Goal: Task Accomplishment & Management: Use online tool/utility

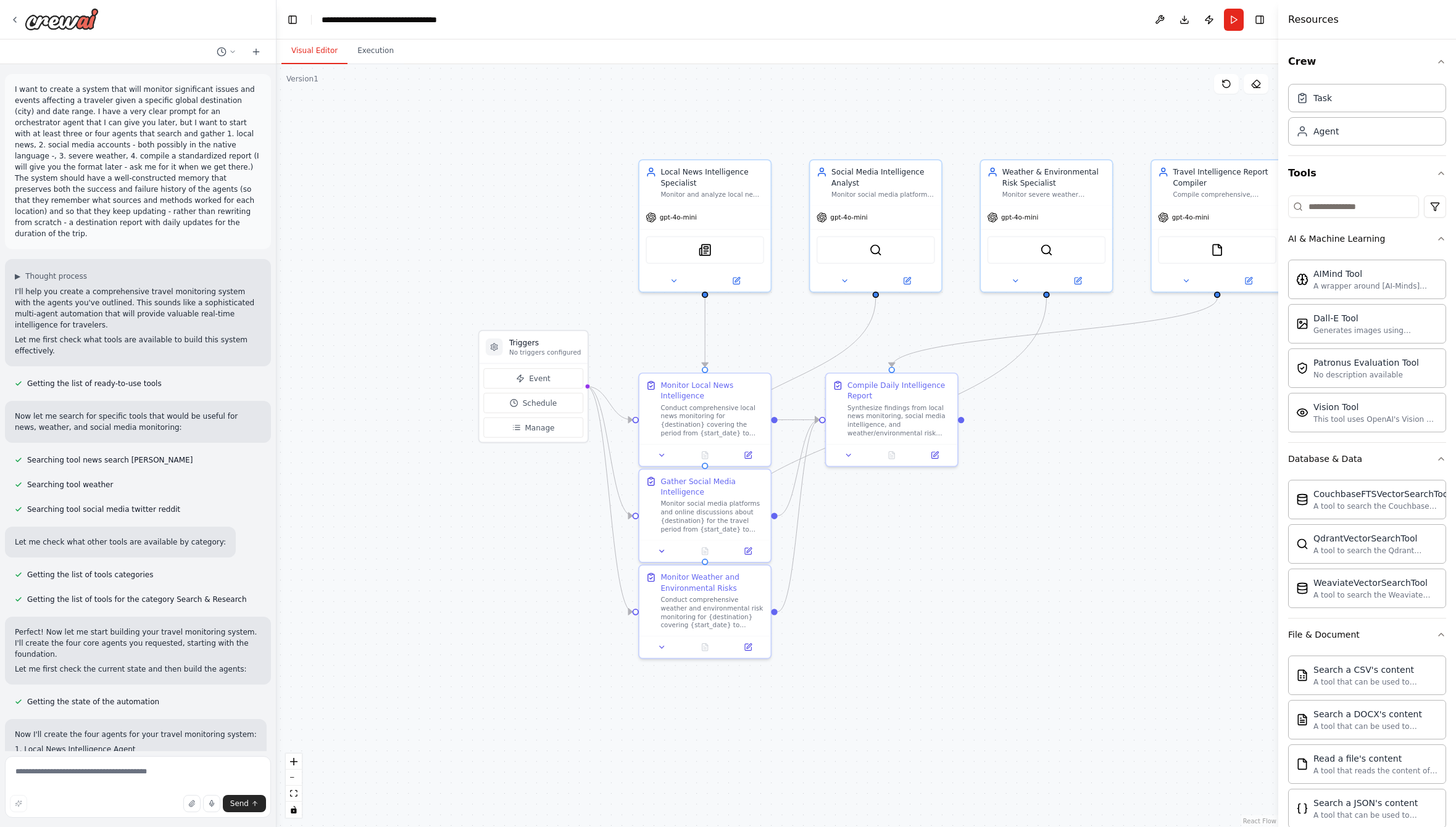
scroll to position [2087, 0]
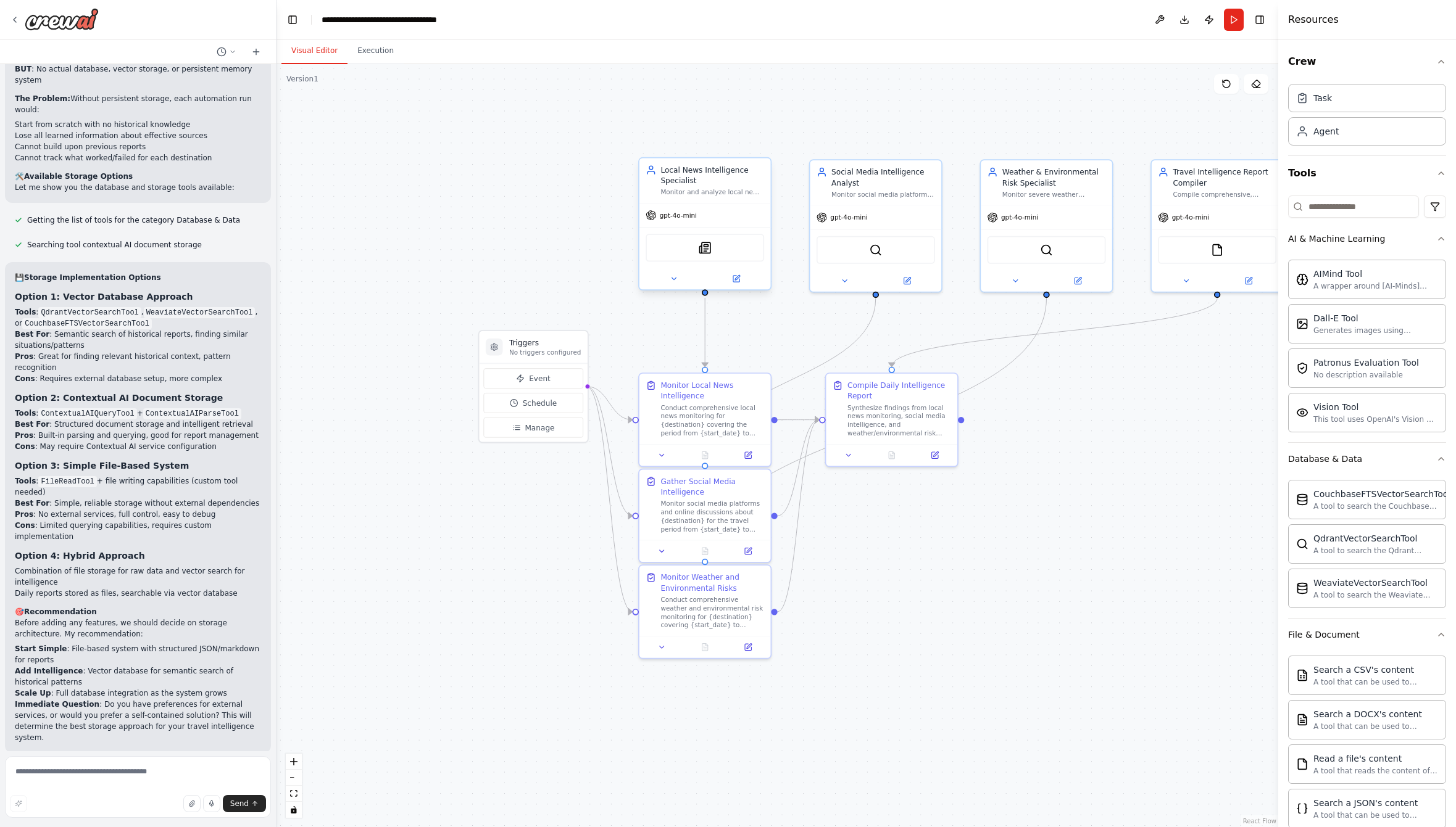
click at [718, 180] on div "Local News Intelligence Specialist" at bounding box center [711, 175] width 103 height 21
click at [668, 285] on button at bounding box center [674, 279] width 61 height 13
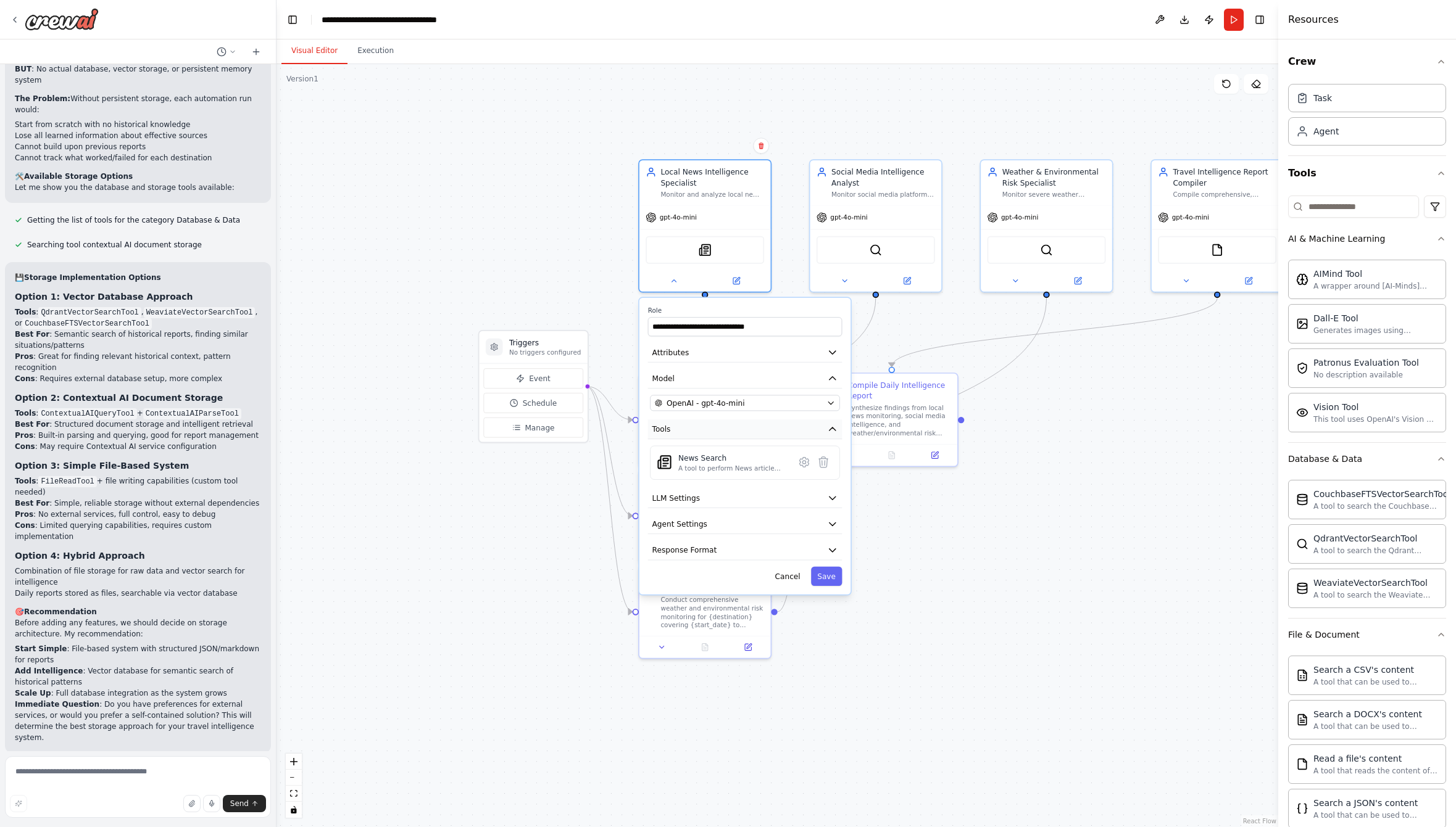
click at [760, 431] on button "Tools" at bounding box center [745, 428] width 194 height 20
click at [763, 428] on button "Tools" at bounding box center [745, 428] width 194 height 20
click at [736, 278] on icon at bounding box center [737, 278] width 5 height 5
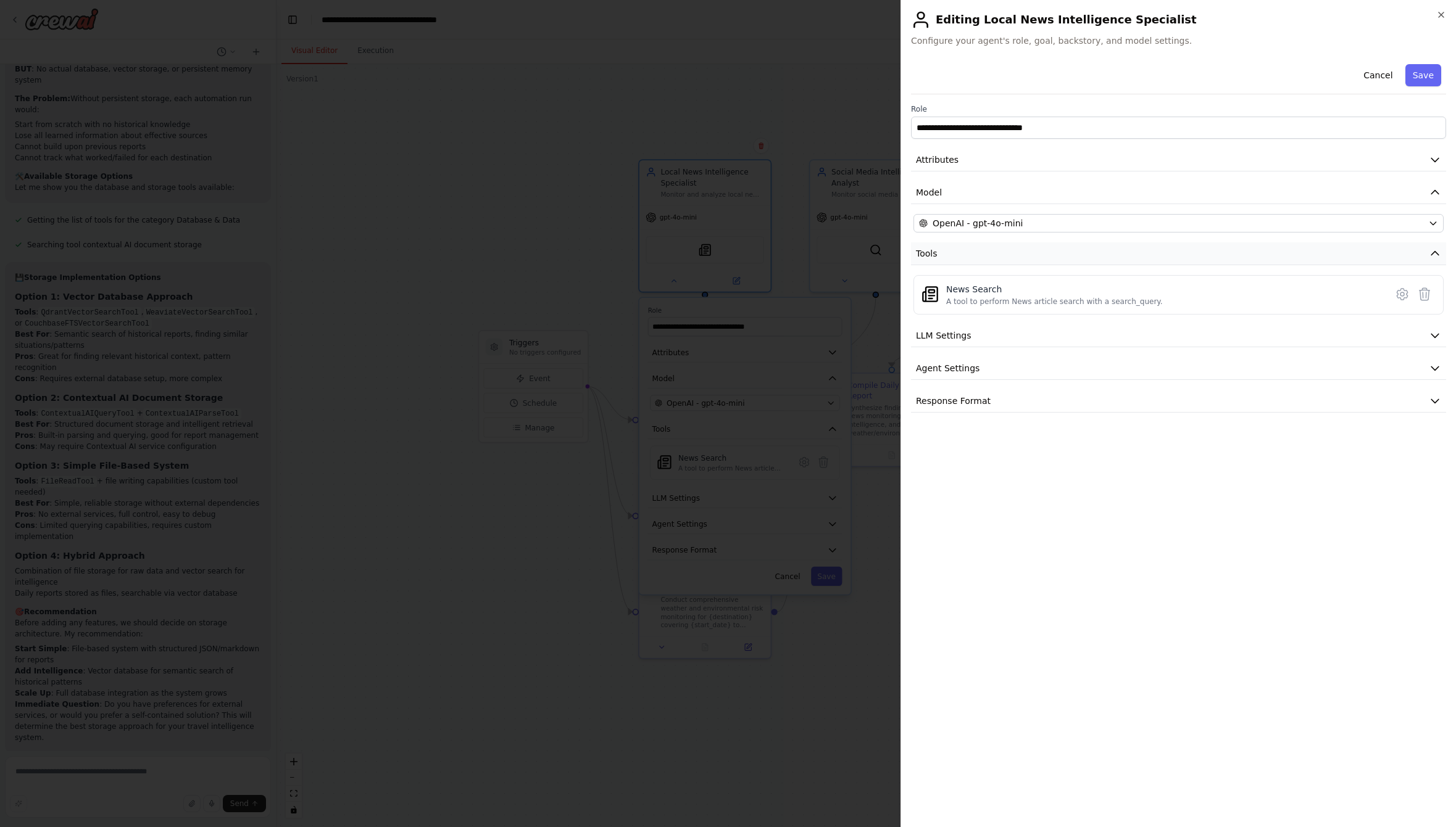
click at [962, 256] on button "Tools" at bounding box center [1179, 253] width 535 height 23
click at [969, 253] on button "Tools" at bounding box center [1179, 253] width 535 height 23
click at [1402, 295] on icon at bounding box center [1402, 294] width 4 height 4
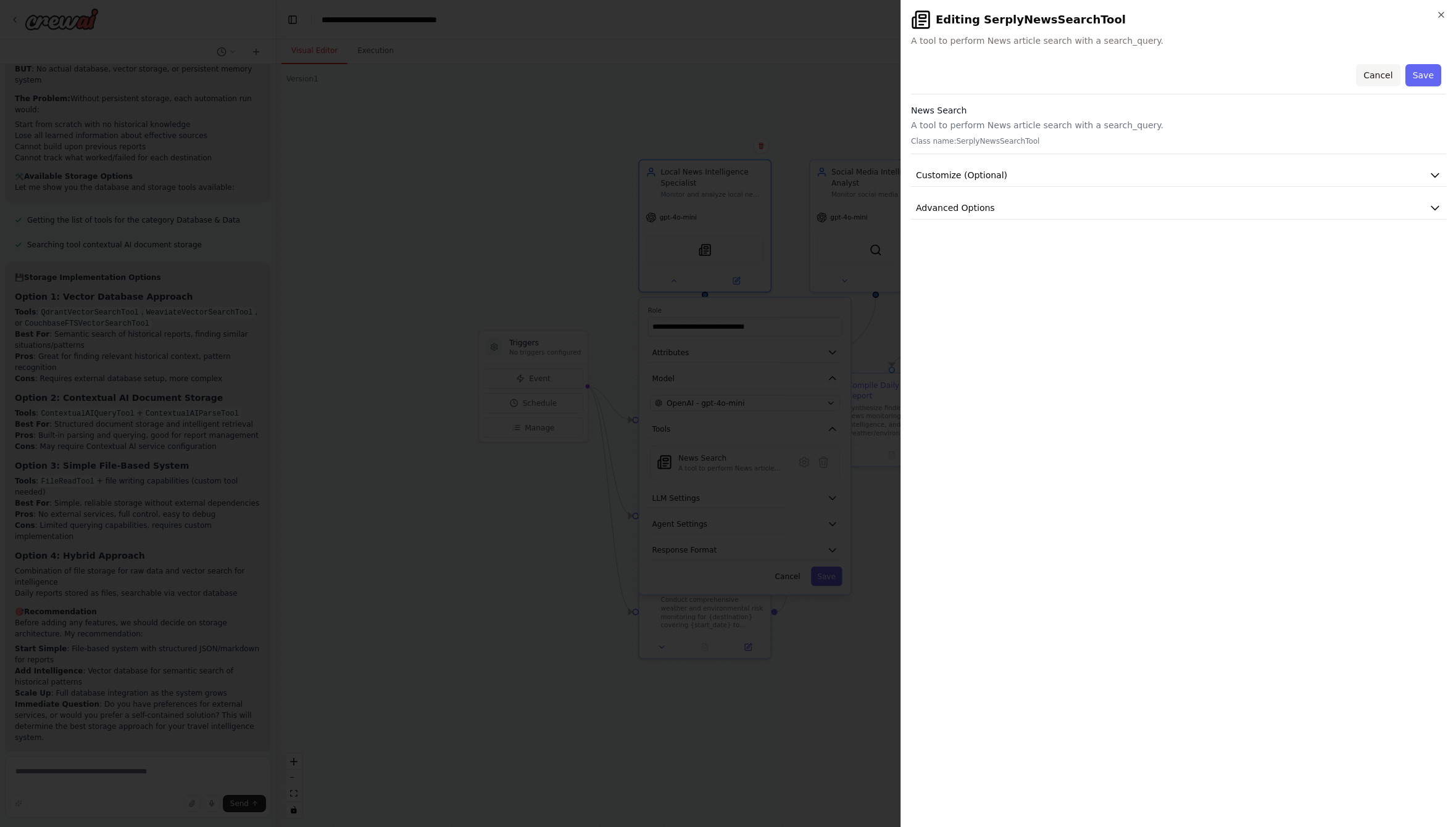
click at [1377, 76] on button "Cancel" at bounding box center [1377, 75] width 43 height 22
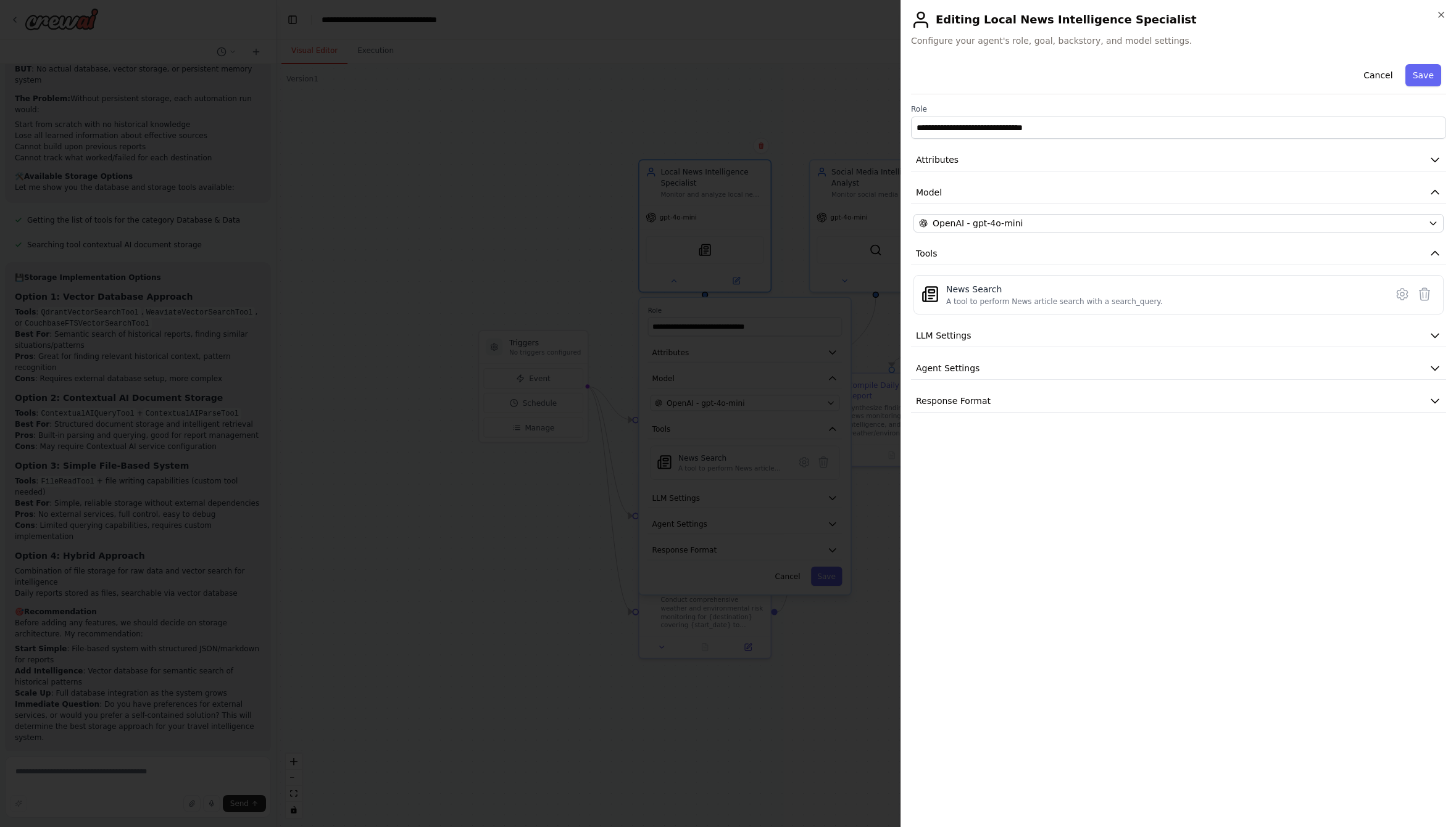
click at [1019, 507] on div "**********" at bounding box center [1179, 438] width 535 height 758
click at [1439, 15] on icon "button" at bounding box center [1441, 15] width 10 height 10
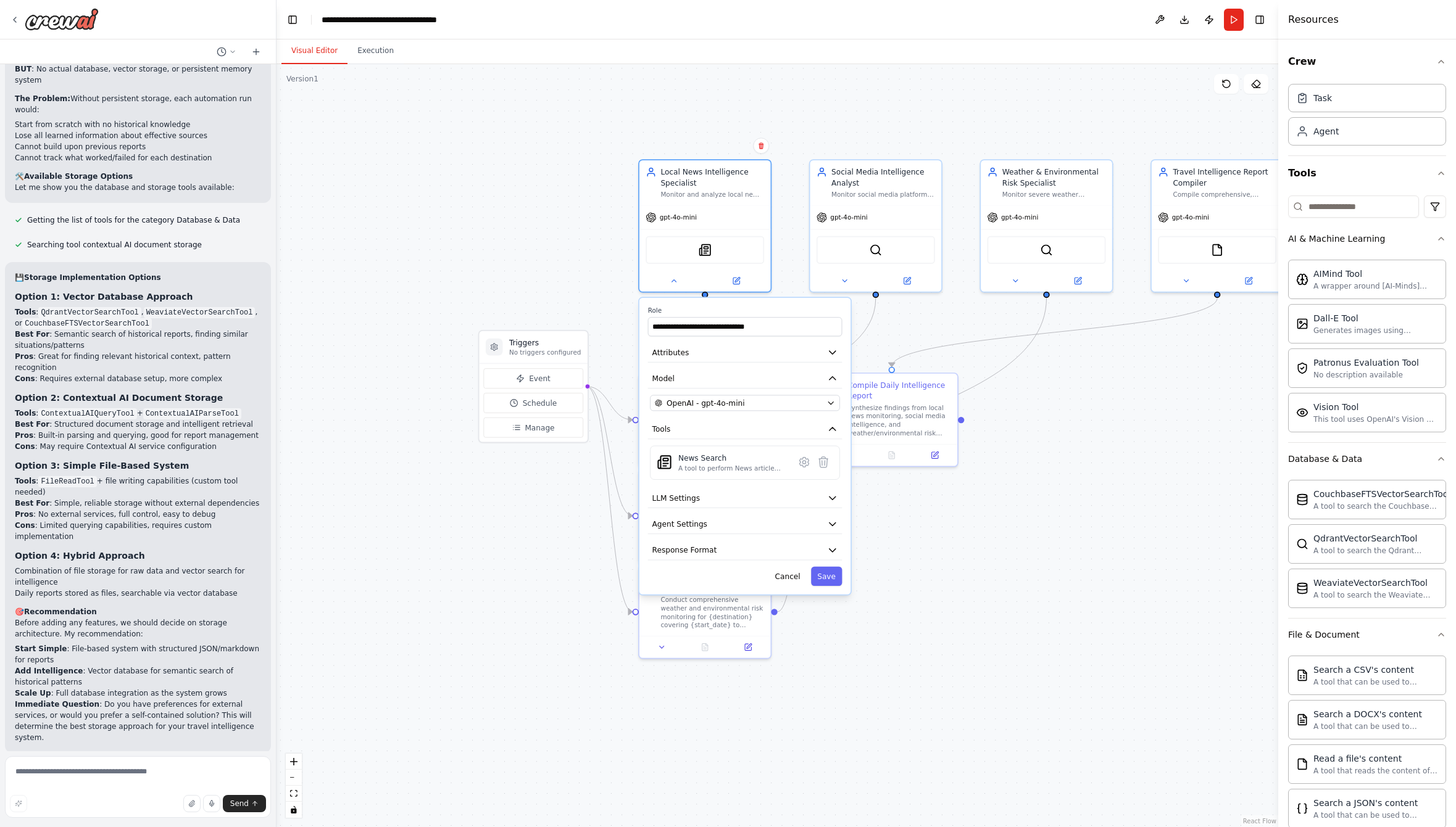
click at [1148, 455] on div ".deletable-edge-delete-btn { width: 20px; height: 20px; border: 0px solid #ffff…" at bounding box center [777, 445] width 1001 height 763
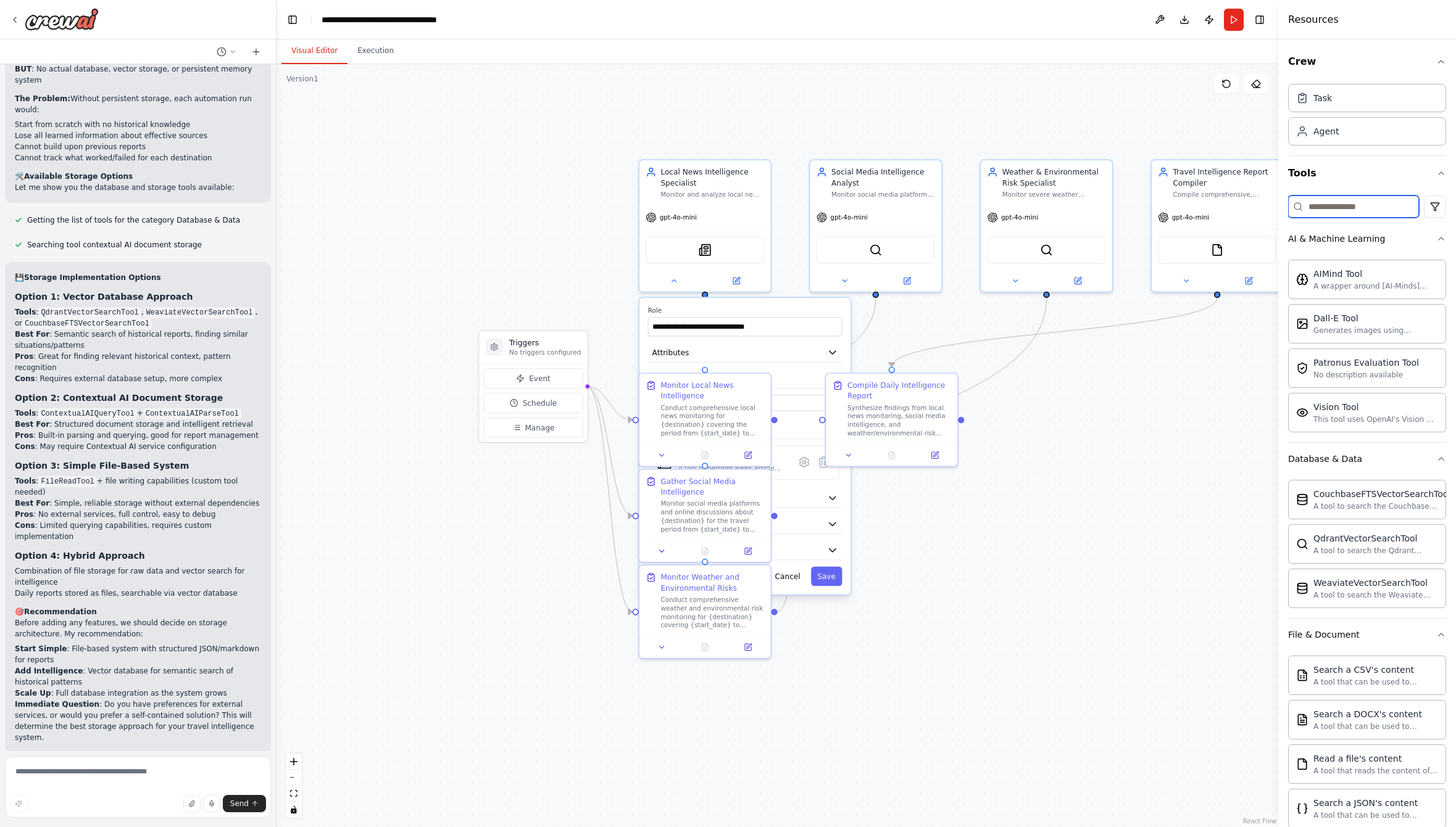
click at [1358, 204] on input at bounding box center [1353, 207] width 131 height 22
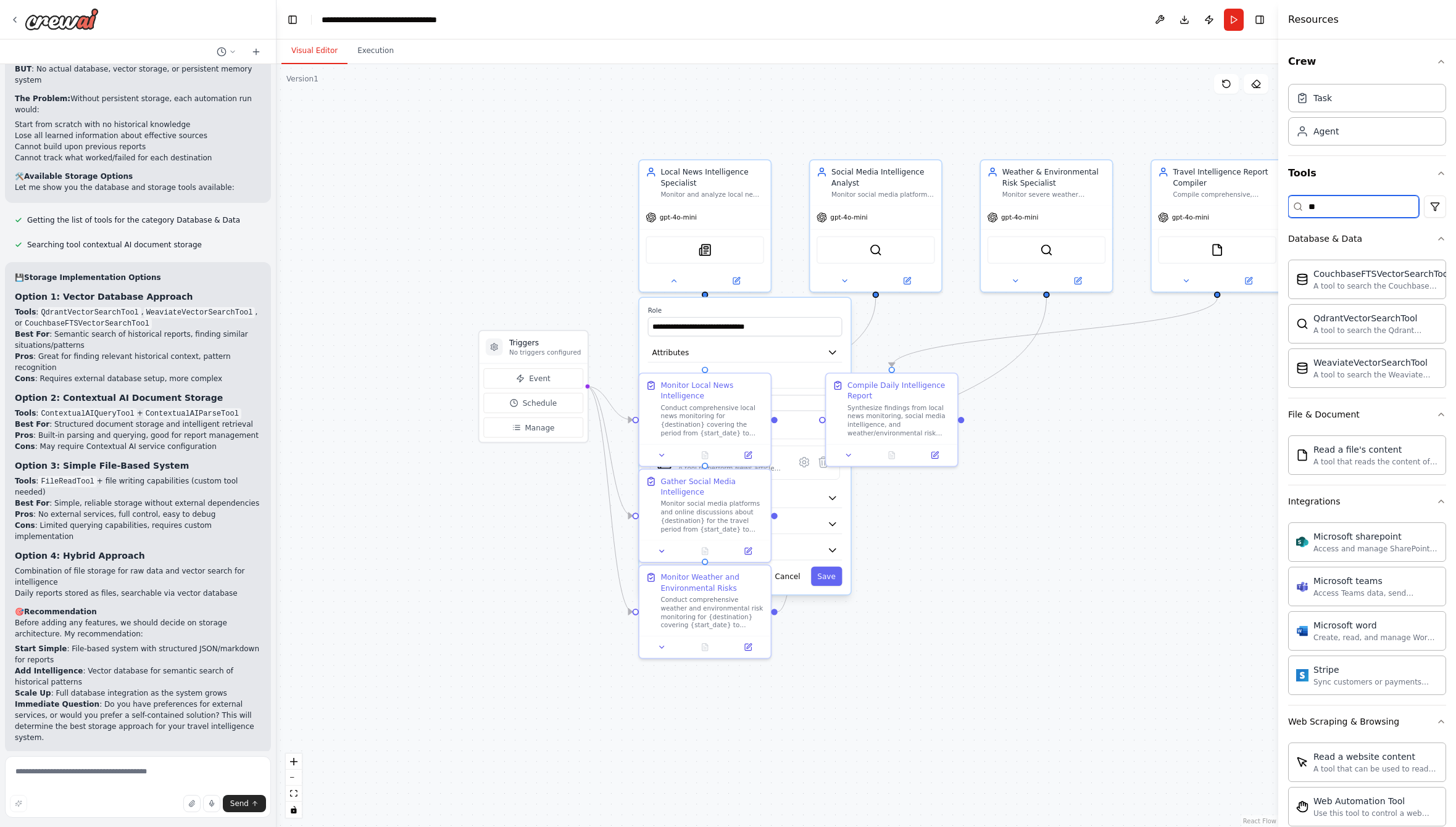
type input "*"
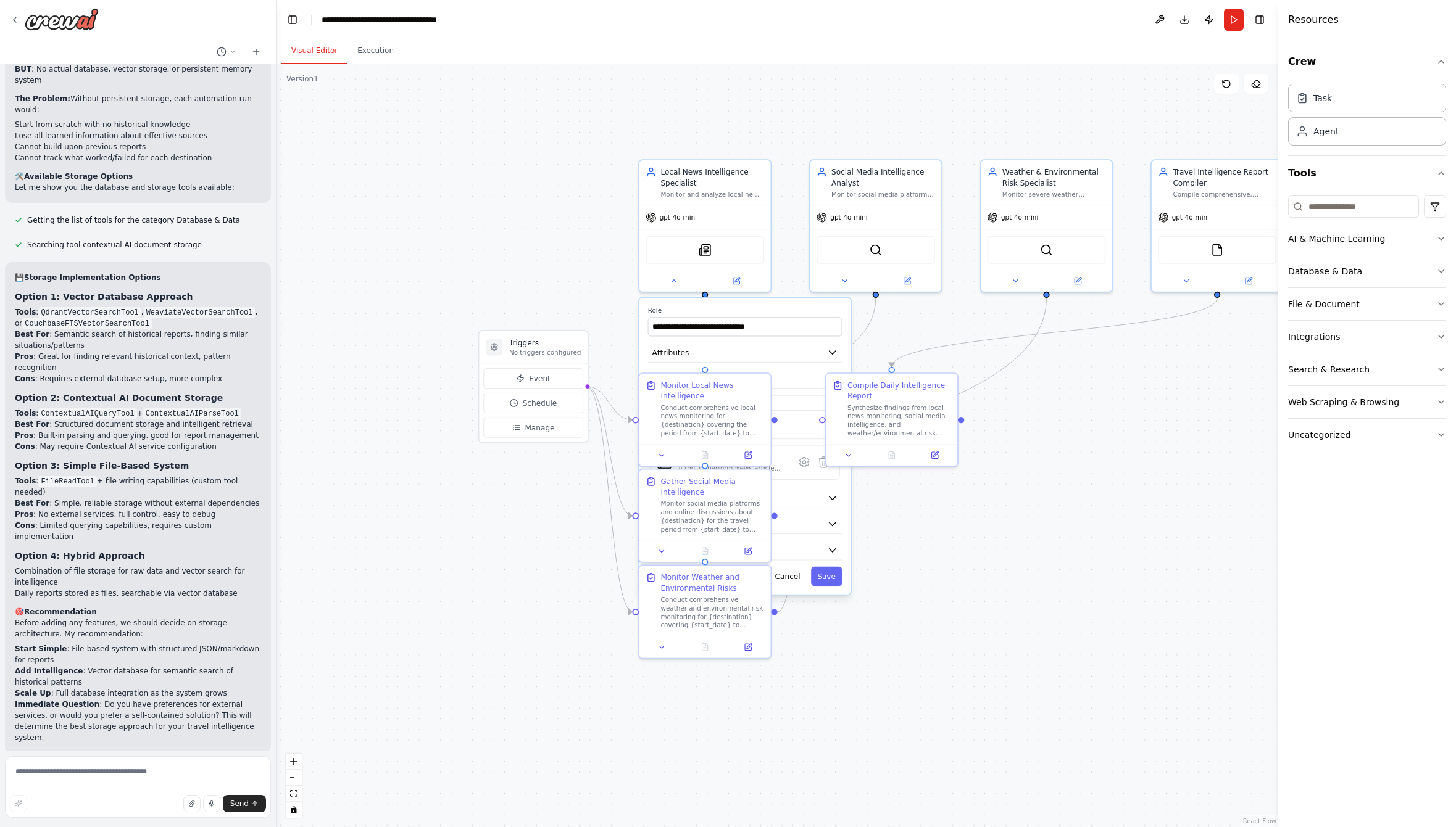
click at [1114, 470] on div ".deletable-edge-delete-btn { width: 20px; height: 20px; border: 0px solid #ffff…" at bounding box center [777, 445] width 1001 height 763
click at [677, 281] on icon at bounding box center [678, 280] width 4 height 2
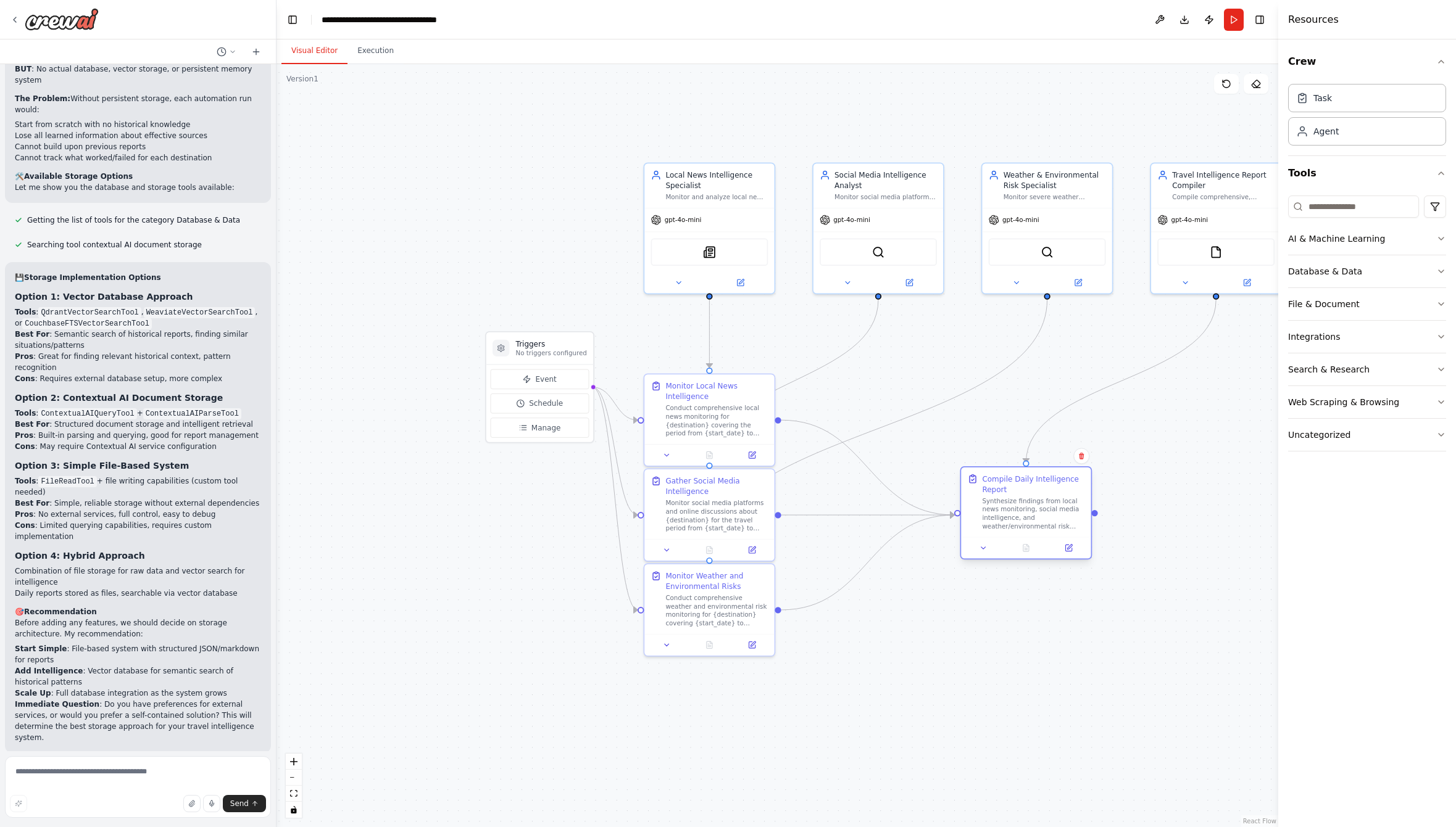
drag, startPoint x: 926, startPoint y: 392, endPoint x: 1060, endPoint y: 483, distance: 162.0
click at [1060, 483] on div "Compile Daily Intelligence Report" at bounding box center [1033, 484] width 103 height 21
drag, startPoint x: 553, startPoint y: 343, endPoint x: 470, endPoint y: 320, distance: 86.1
click at [470, 320] on h3 "Triggers" at bounding box center [467, 322] width 71 height 10
click at [808, 369] on icon "Edge from 6ac83585-2110-4143-9574-4ec4a9279cd3 to cd6ce63c-a488-4eb1-b4d5-a05f0…" at bounding box center [794, 381] width 169 height 163
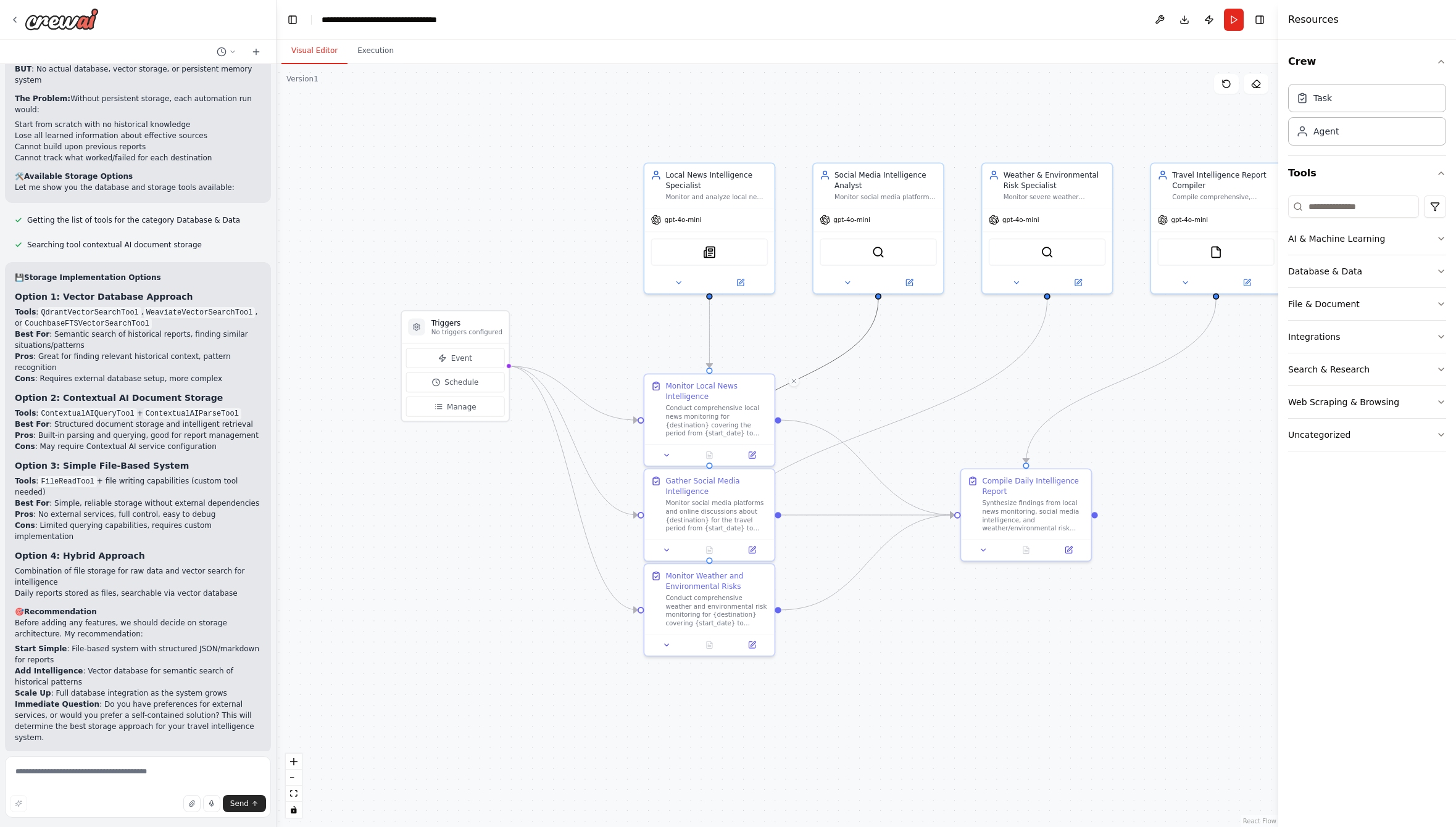
click at [827, 406] on div ".deletable-edge-delete-btn { width: 20px; height: 20px; border: 0px solid #ffff…" at bounding box center [777, 445] width 1001 height 763
drag, startPoint x: 739, startPoint y: 498, endPoint x: 742, endPoint y: 504, distance: 6.7
click at [742, 504] on div "Monitor social media platforms and online discussions about {destination} for t…" at bounding box center [716, 514] width 103 height 34
click at [876, 672] on div ".deletable-edge-delete-btn { width: 20px; height: 20px; border: 0px solid #ffff…" at bounding box center [777, 445] width 1001 height 763
click at [661, 642] on button at bounding box center [666, 643] width 36 height 13
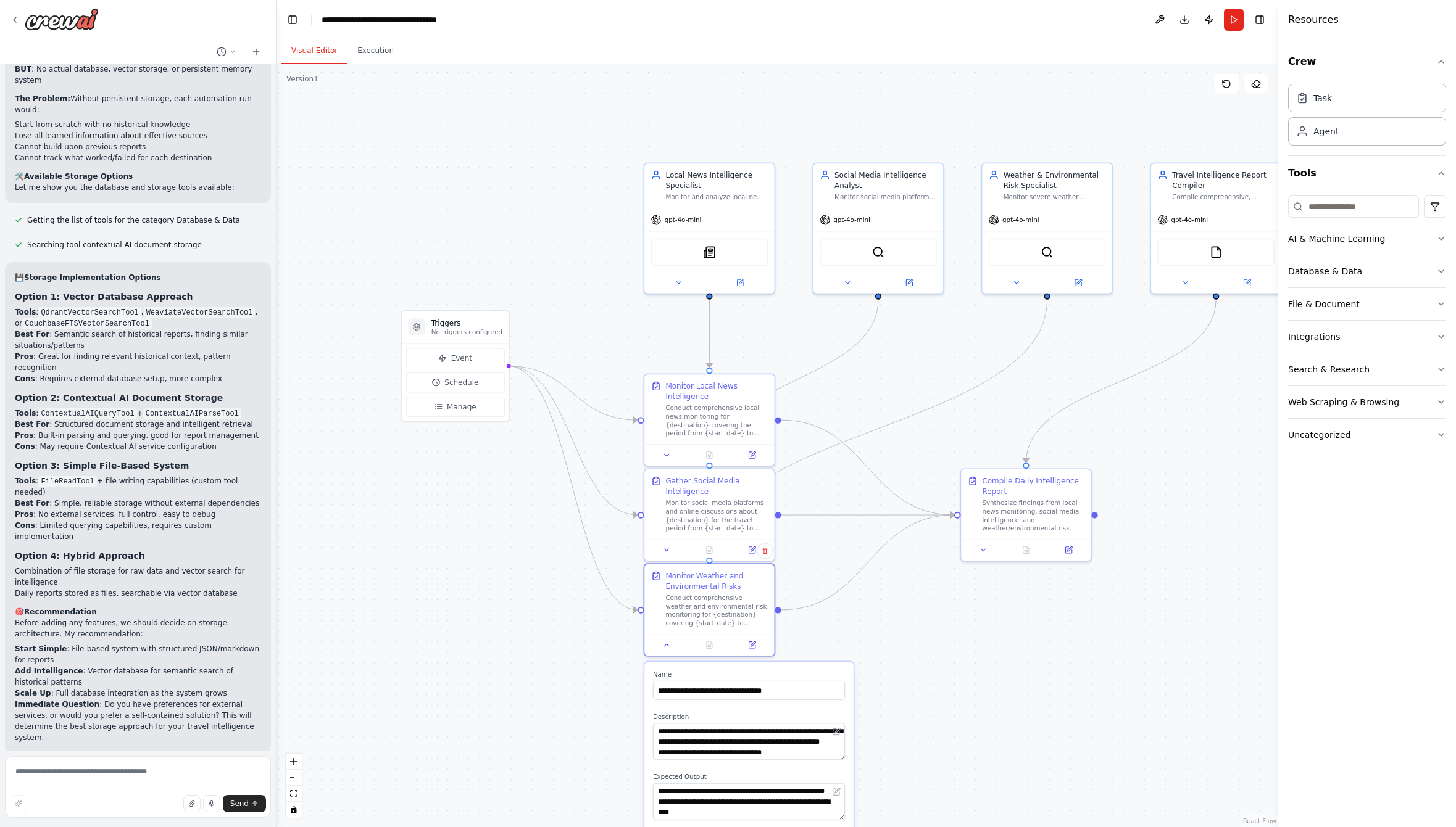
click at [858, 654] on div ".deletable-edge-delete-btn { width: 20px; height: 20px; border: 0px solid #ffff…" at bounding box center [777, 445] width 1001 height 763
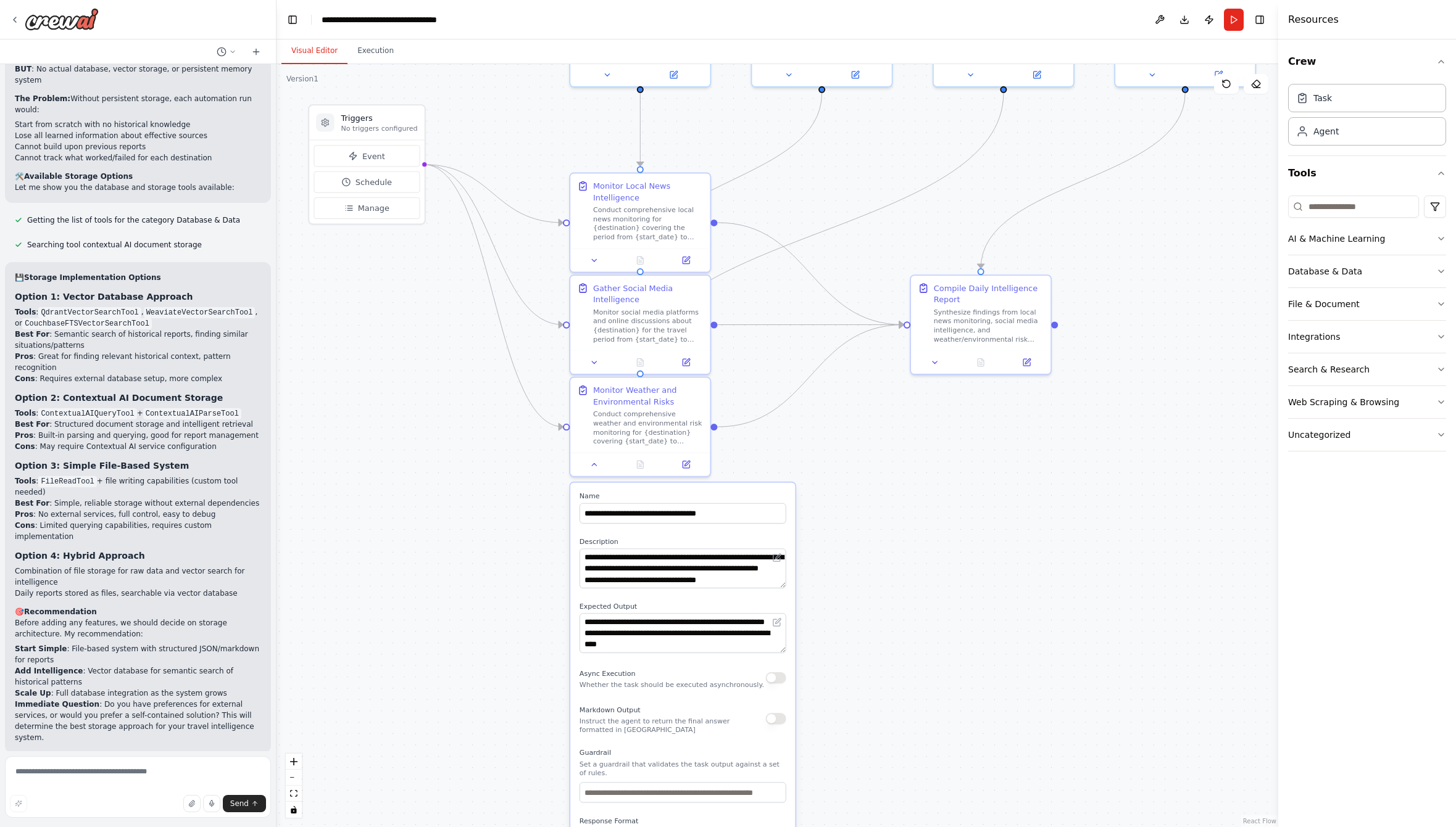
drag, startPoint x: 942, startPoint y: 754, endPoint x: 857, endPoint y: 418, distance: 346.6
click at [861, 428] on div ".deletable-edge-delete-btn { width: 20px; height: 20px; border: 0px solid #ffff…" at bounding box center [777, 445] width 1001 height 763
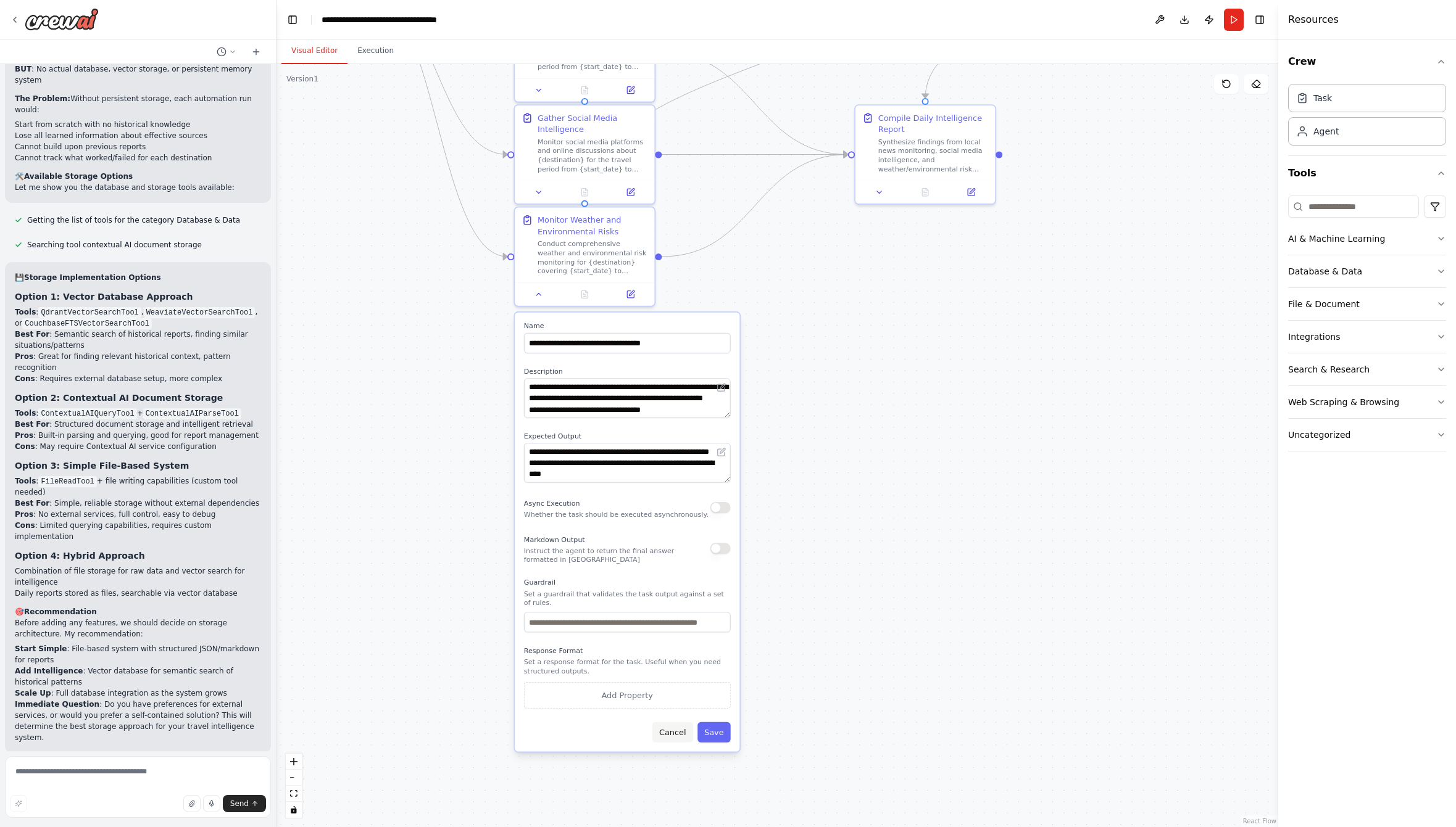
click at [662, 738] on button "Cancel" at bounding box center [673, 732] width 41 height 21
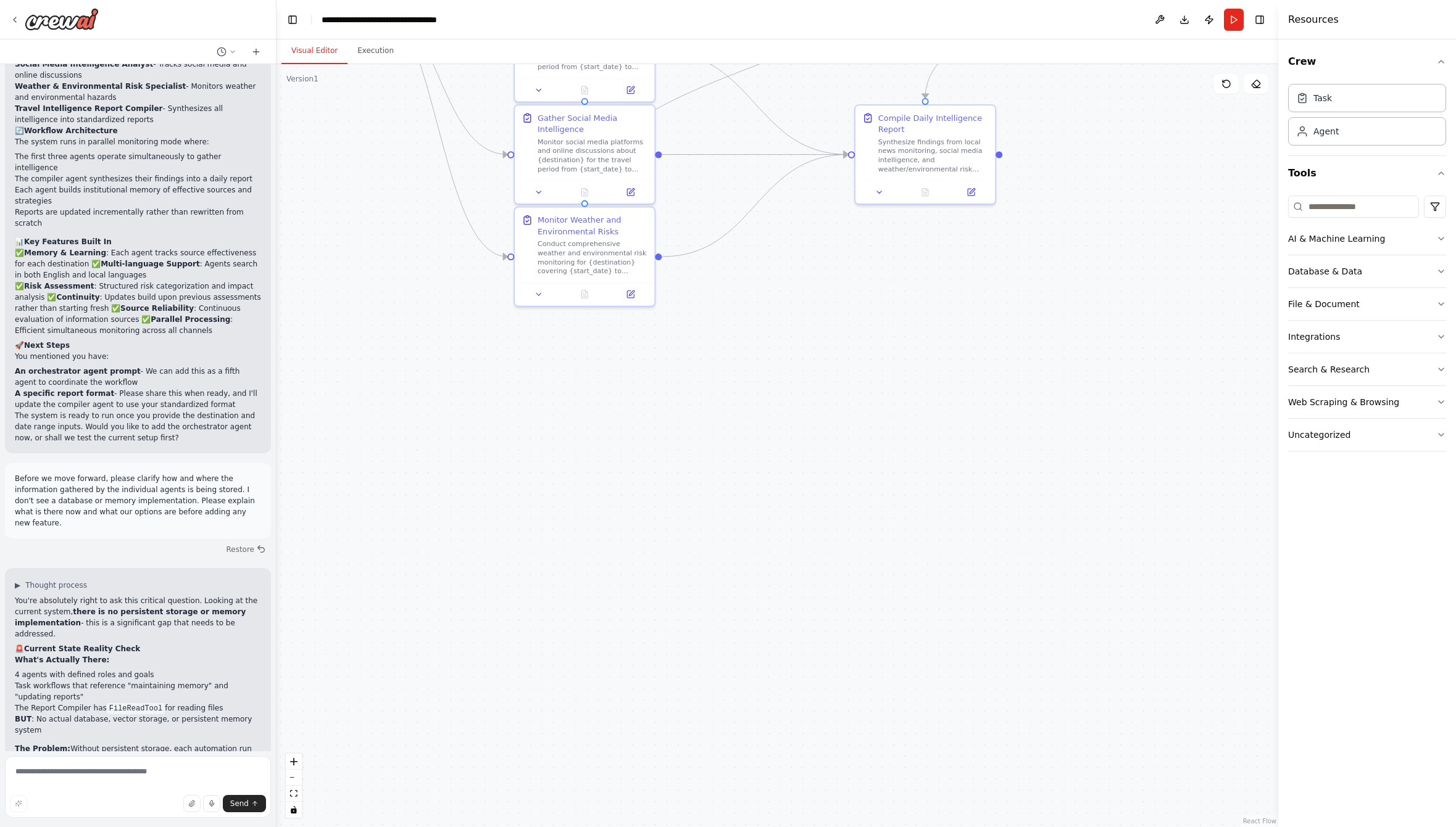
scroll to position [1433, 0]
